Goal: Transaction & Acquisition: Purchase product/service

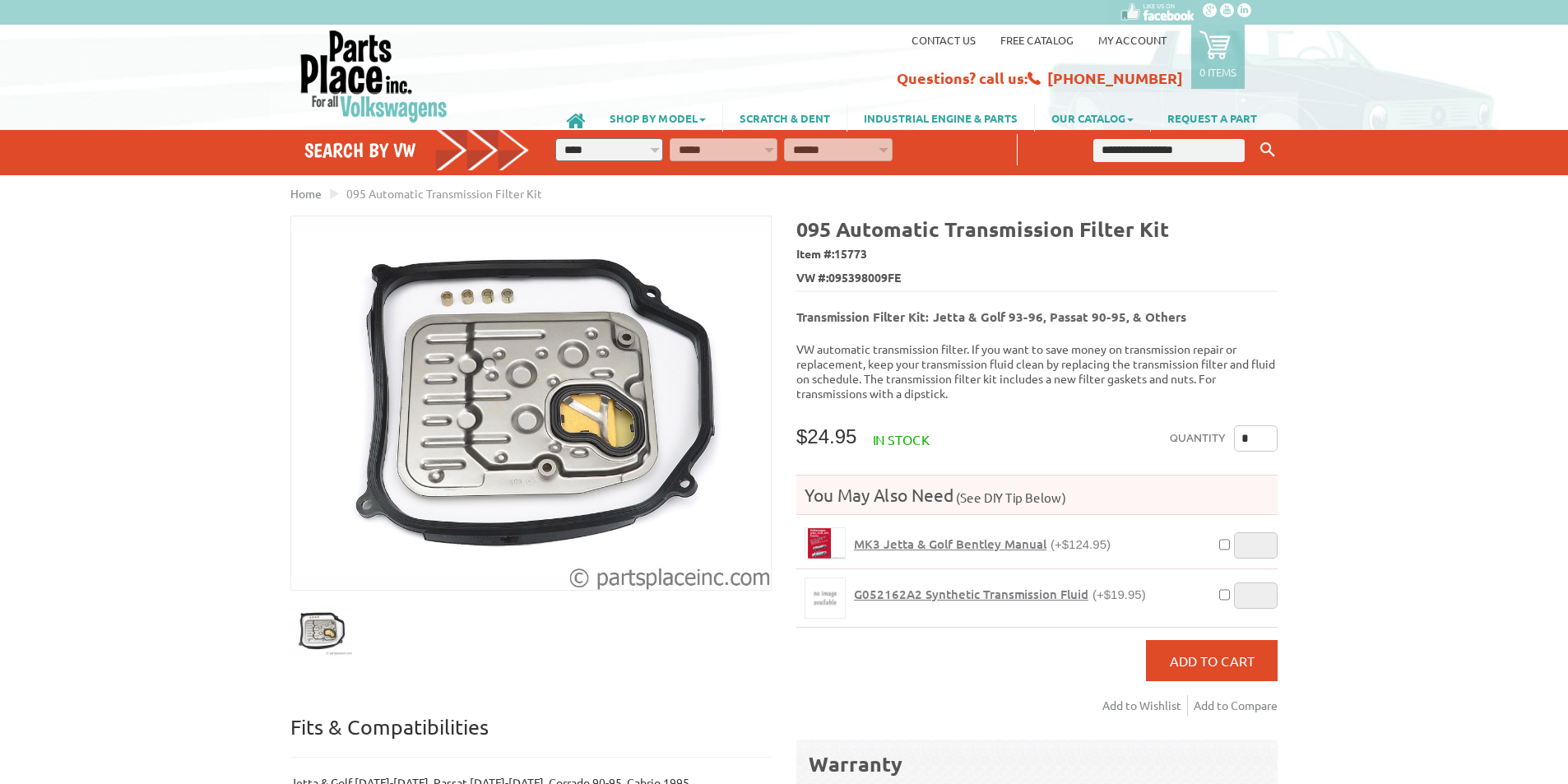
click at [1170, 156] on input "text" at bounding box center [1169, 150] width 151 height 23
type input "*******"
click at [1255, 136] on button "Keyword Search" at bounding box center [1267, 149] width 24 height 27
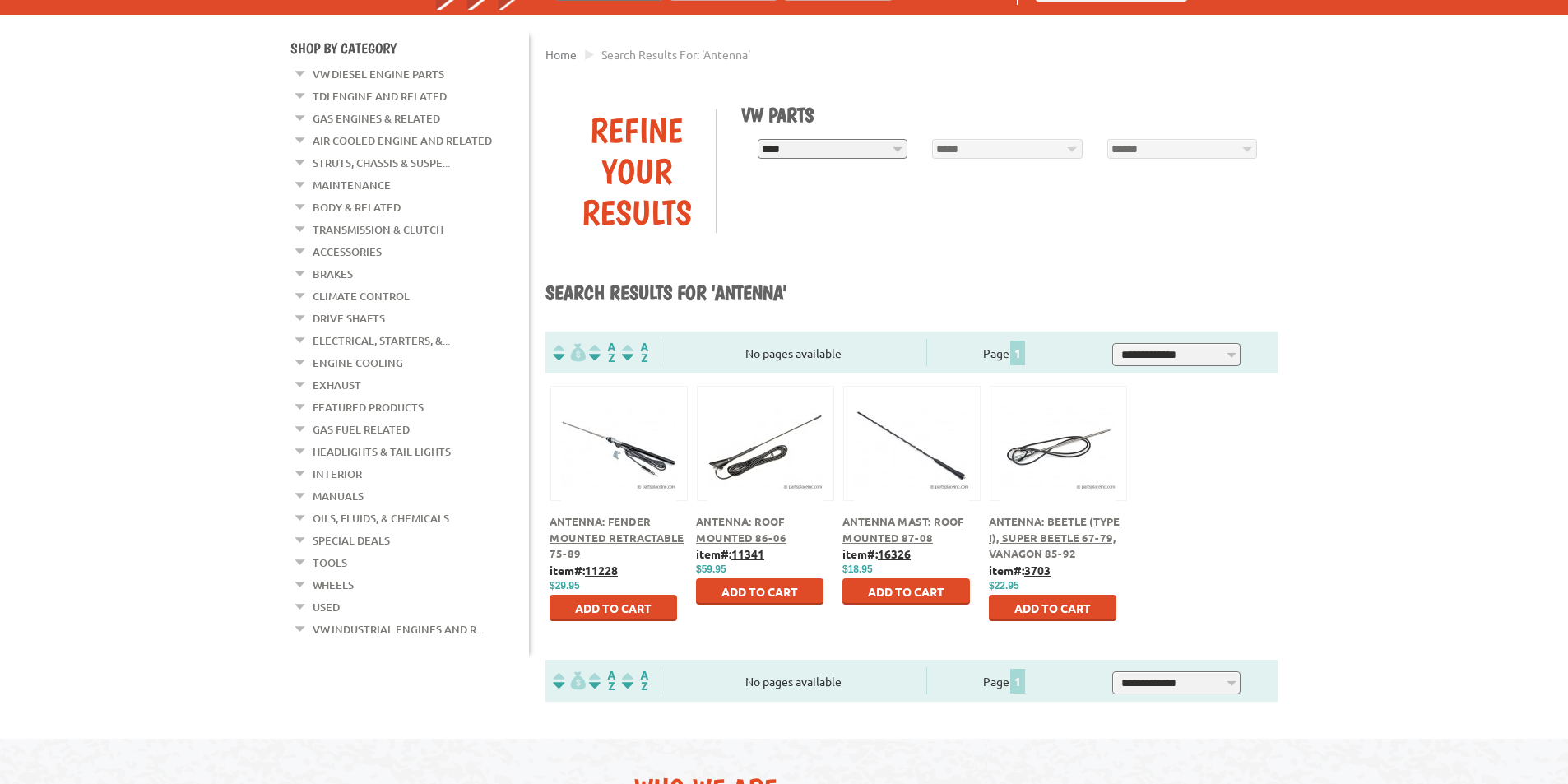
scroll to position [164, 0]
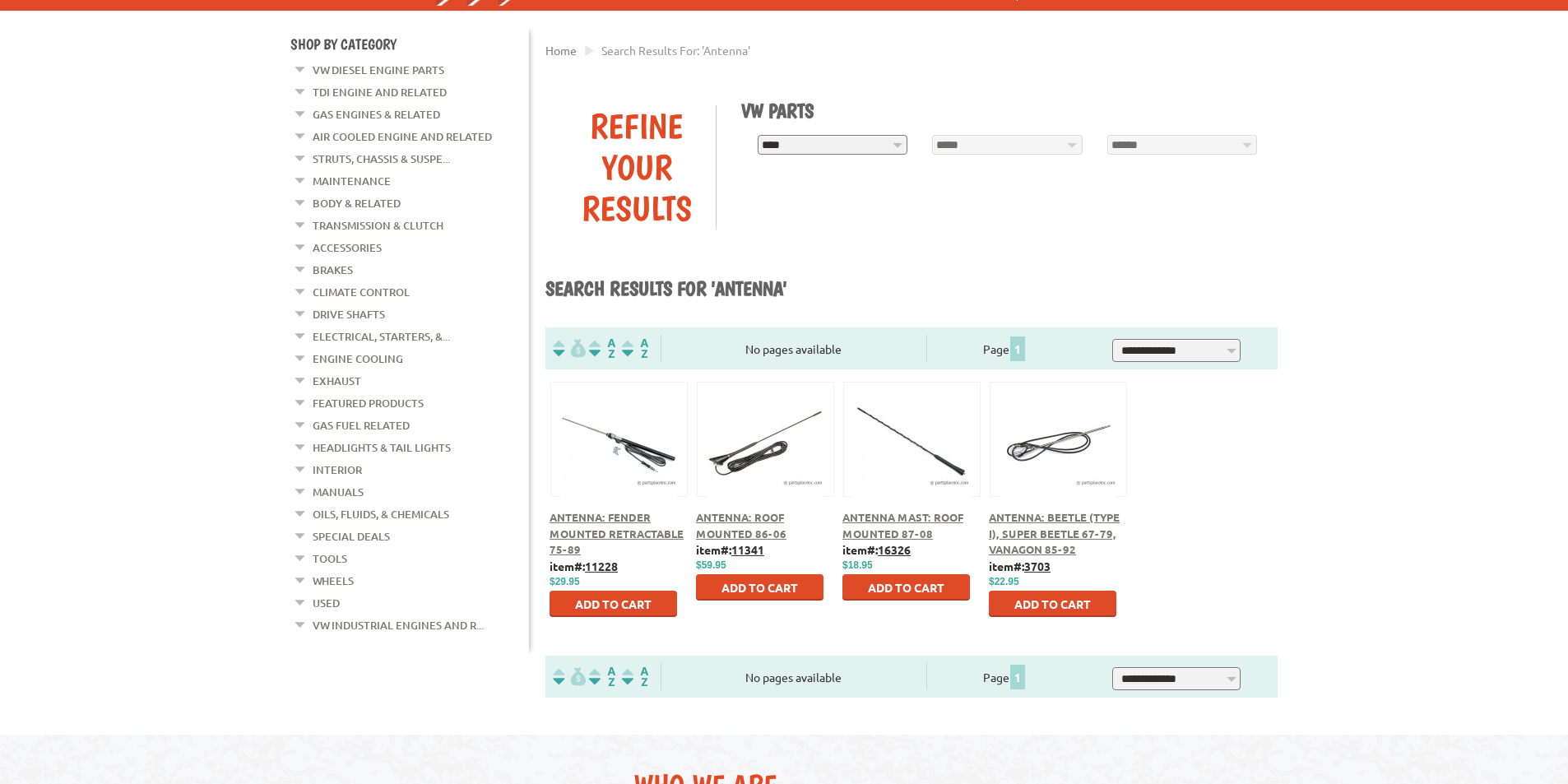
click at [1044, 524] on div "Antenna: Beetle (Type I), Super Beetle 67-79, Vanagon 85-92" at bounding box center [1058, 534] width 138 height 49
click at [1032, 531] on span "Antenna: Beetle (Type I), Super Beetle 67-79, Vanagon 85-92" at bounding box center [1054, 533] width 131 height 46
